Goal: Book appointment/travel/reservation

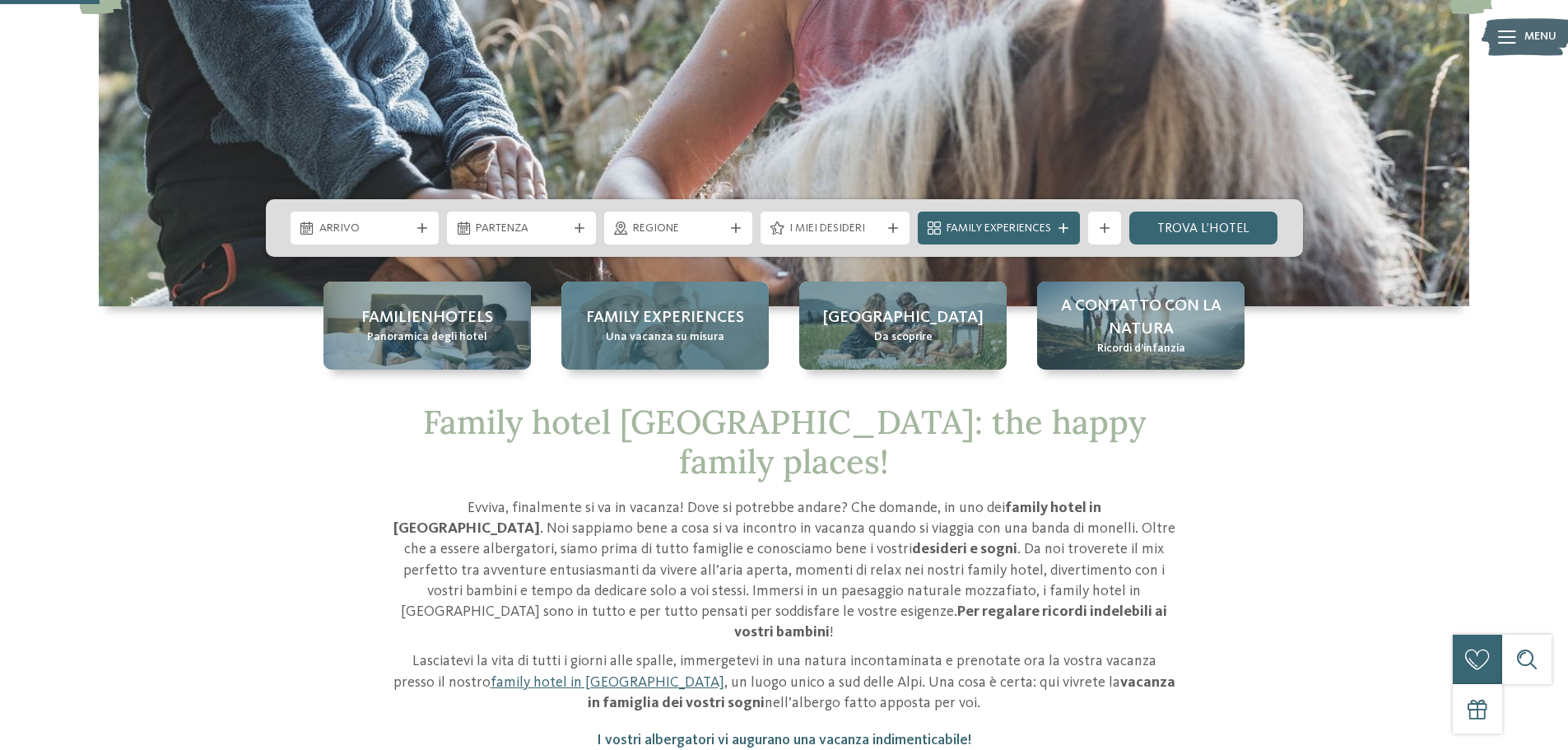
scroll to position [247, 0]
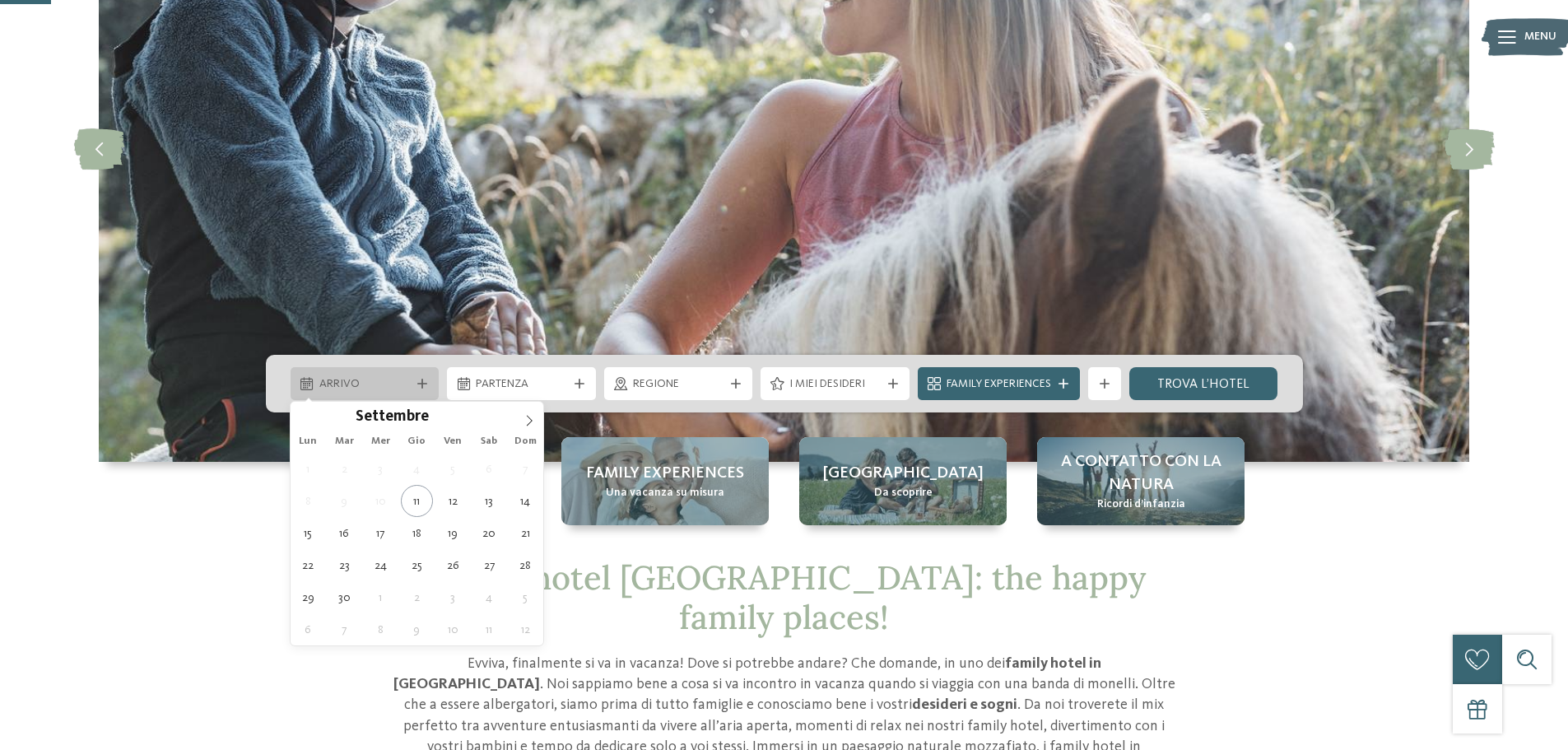
click at [404, 375] on div "Arrivo" at bounding box center [365, 384] width 99 height 18
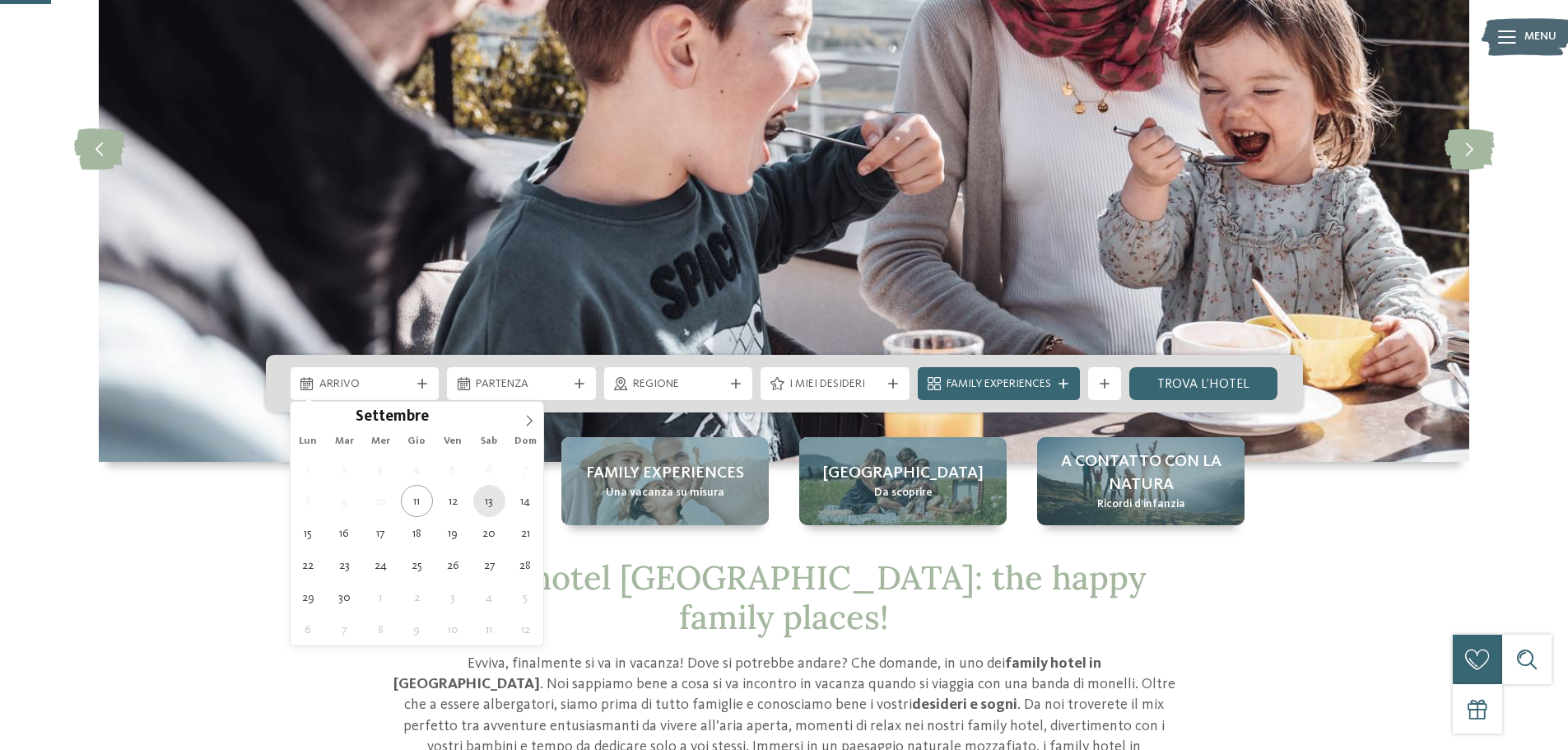
type div "[DATE]"
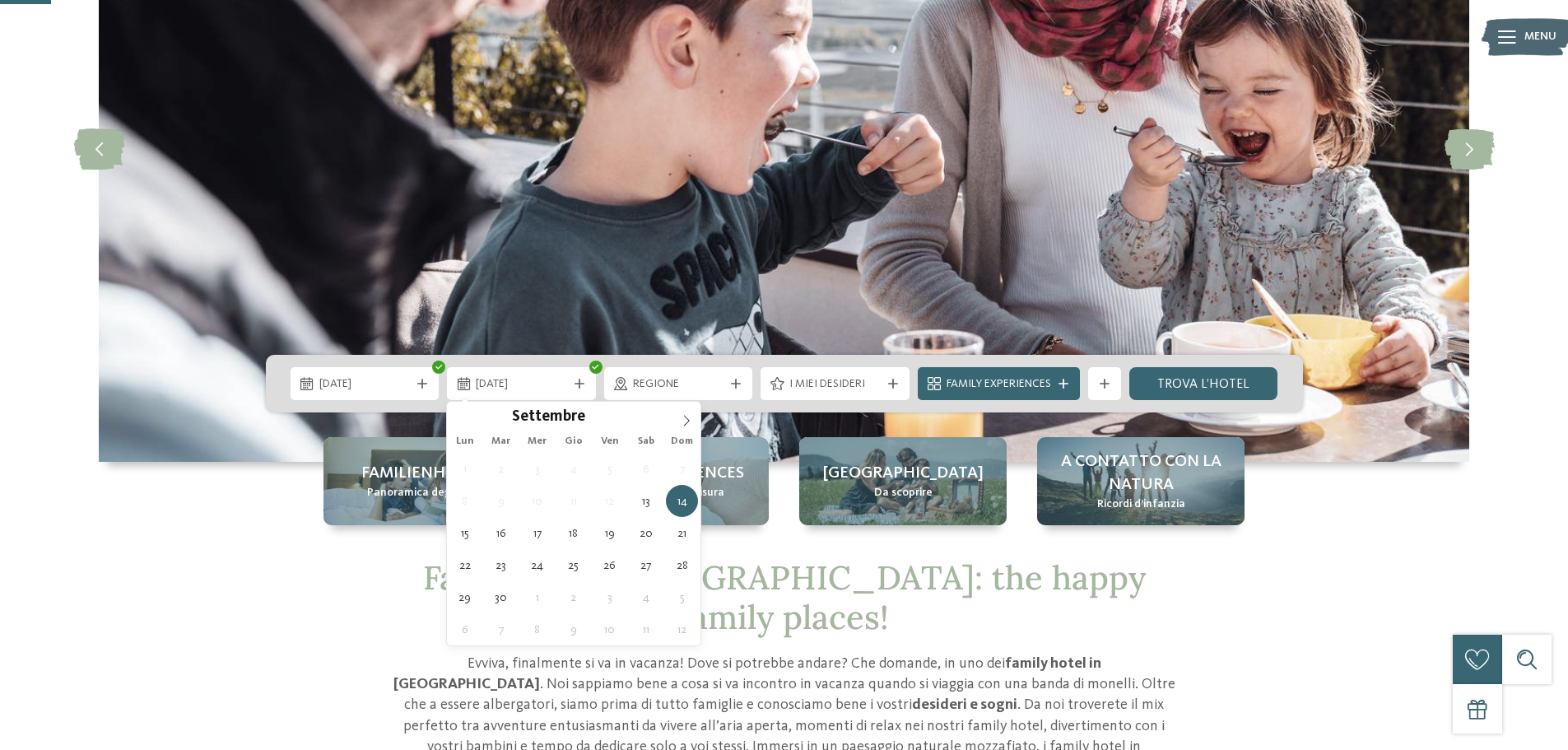
type div "[DATE]"
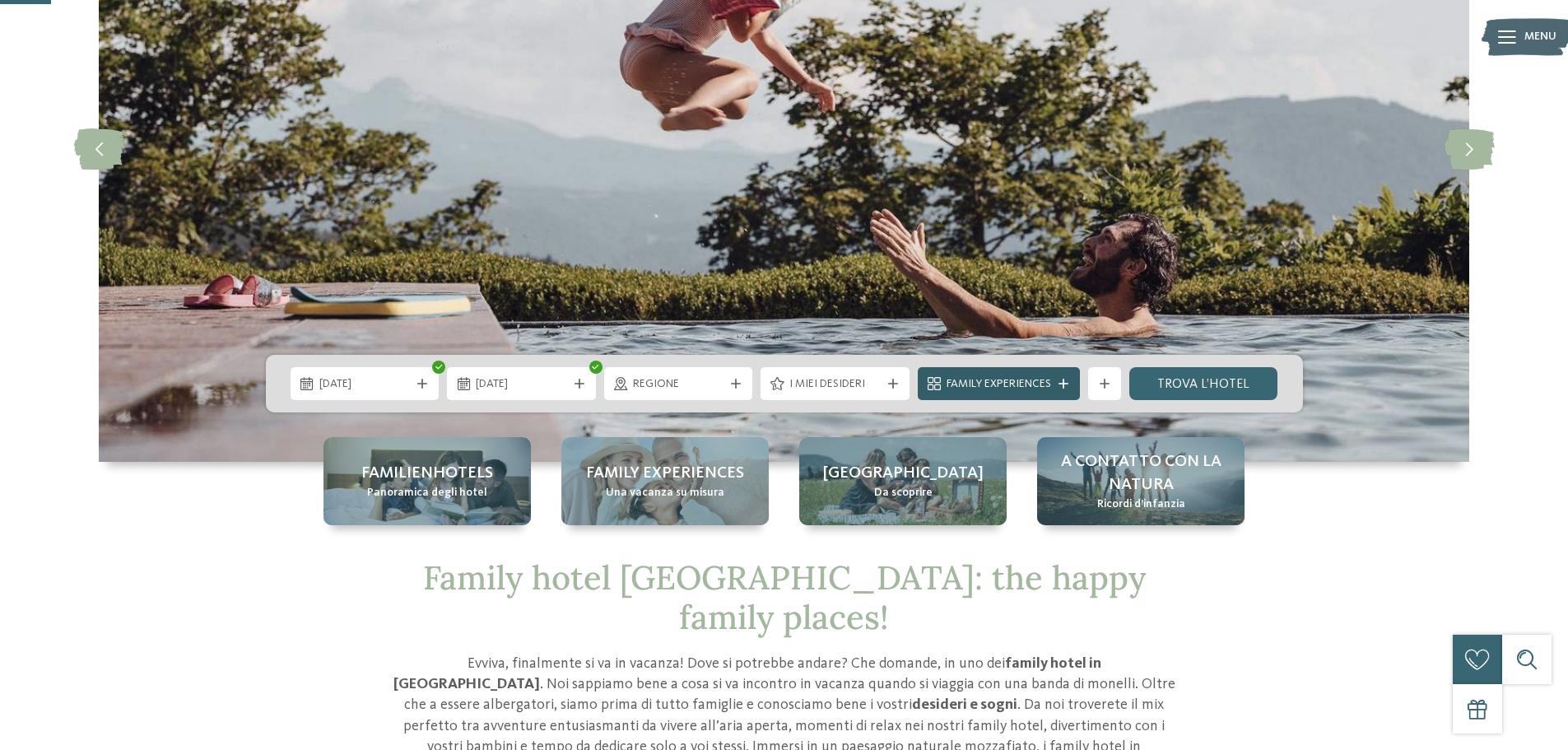
click at [1063, 381] on icon at bounding box center [1063, 384] width 10 height 10
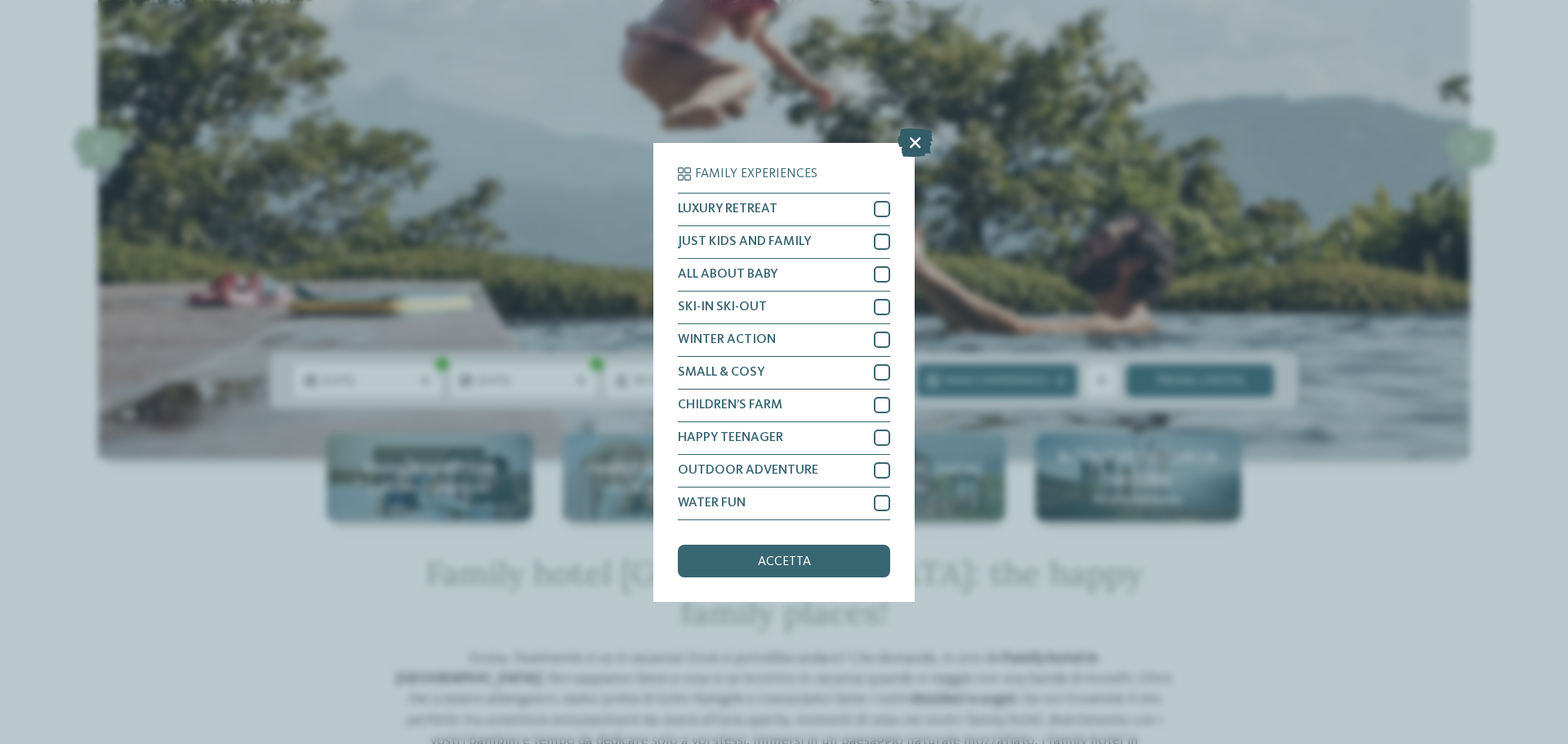
click at [919, 138] on icon at bounding box center [915, 142] width 35 height 29
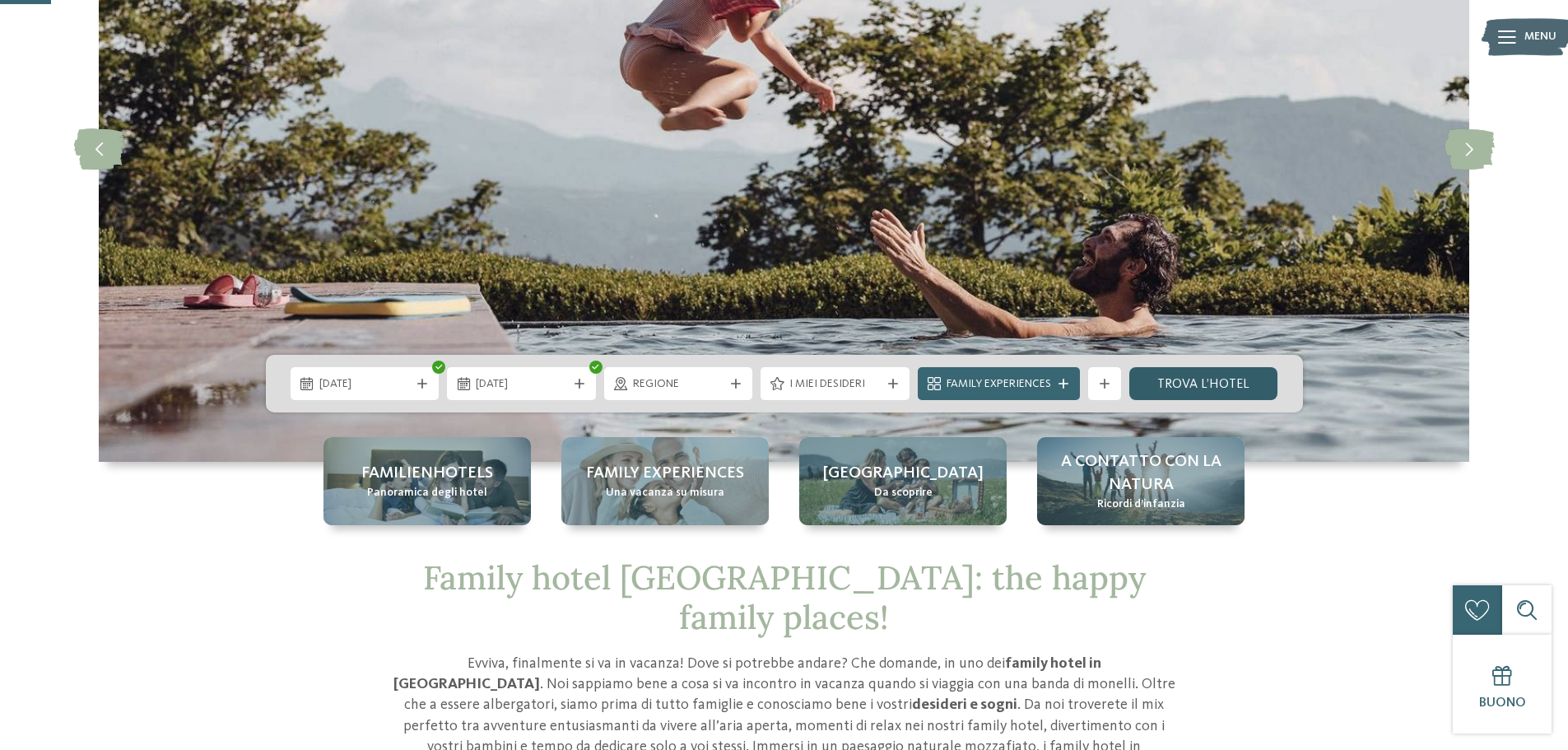
click at [1186, 384] on link "trova l’hotel" at bounding box center [1204, 384] width 149 height 33
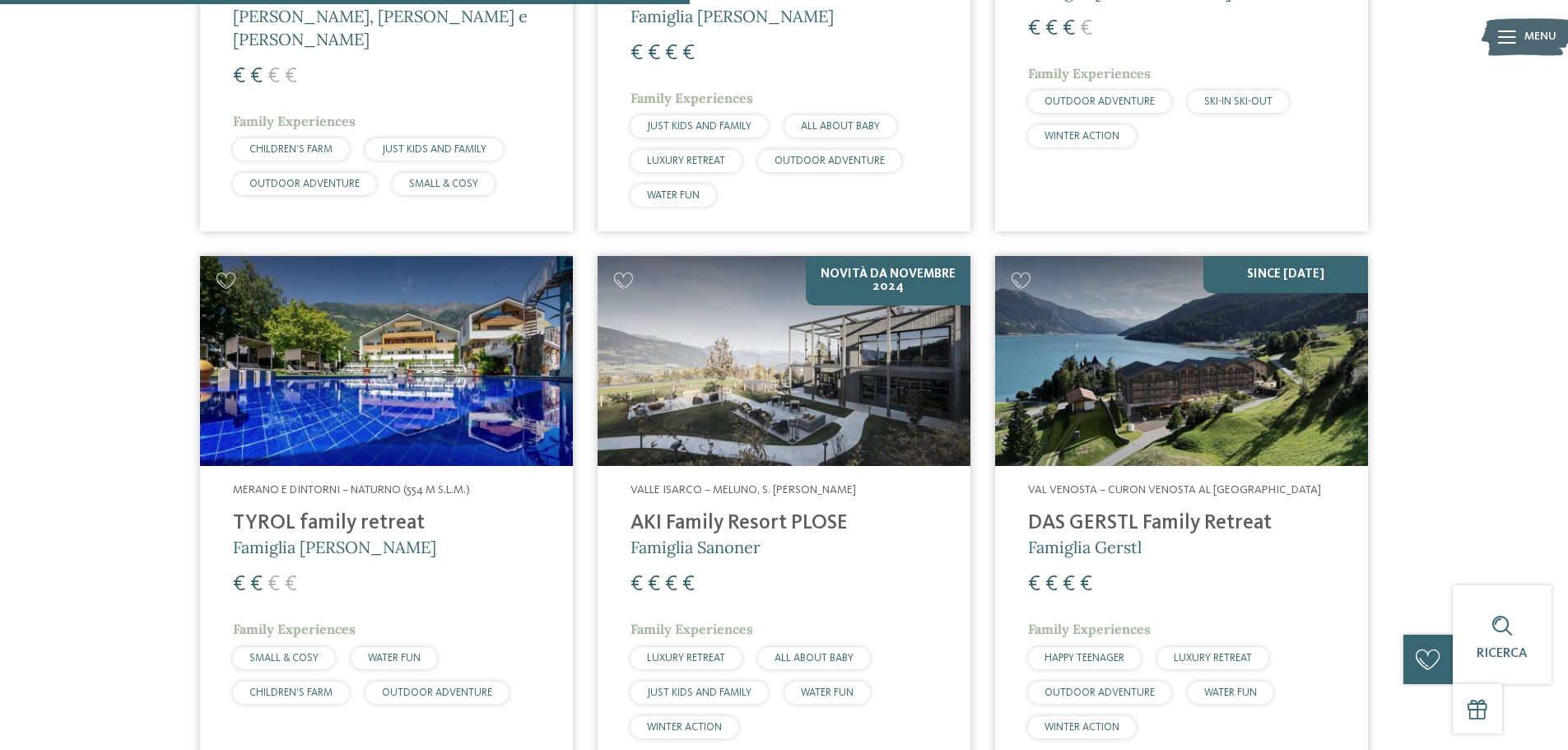
scroll to position [2059, 0]
